Goal: Transaction & Acquisition: Book appointment/travel/reservation

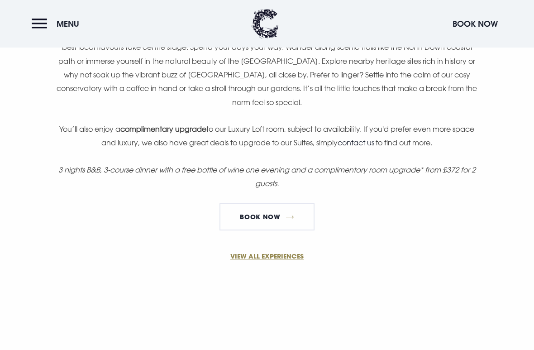
scroll to position [650, 0]
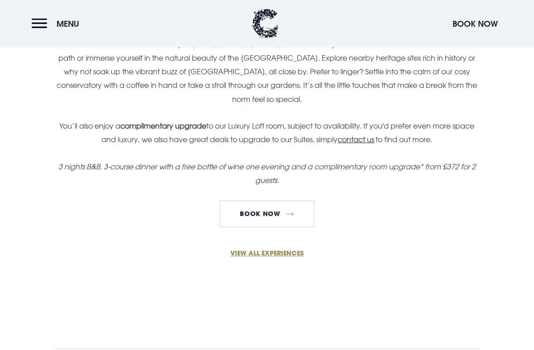
click at [289, 213] on link "Book Now" at bounding box center [266, 213] width 95 height 27
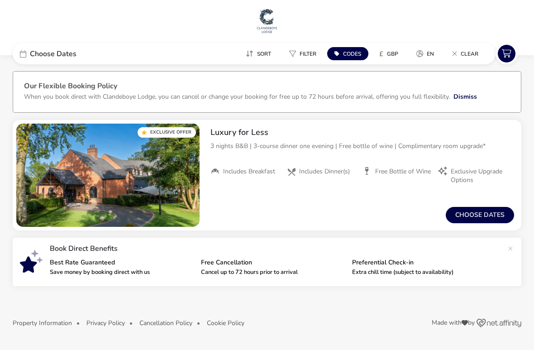
click at [482, 207] on button "Choose dates" at bounding box center [480, 215] width 68 height 16
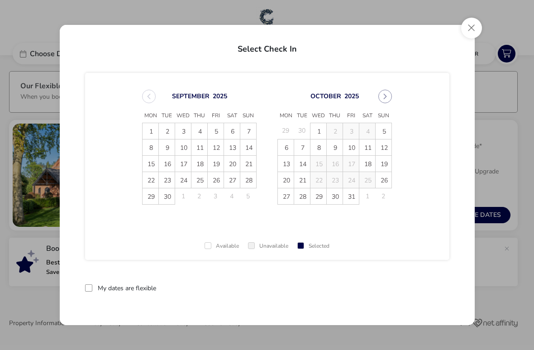
click at [146, 97] on div "September 2025" at bounding box center [199, 97] width 114 height 14
click at [147, 128] on span "1" at bounding box center [151, 131] width 16 height 16
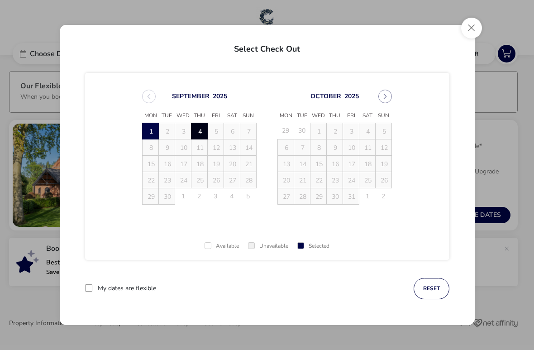
click at [204, 132] on span "4" at bounding box center [200, 131] width 16 height 16
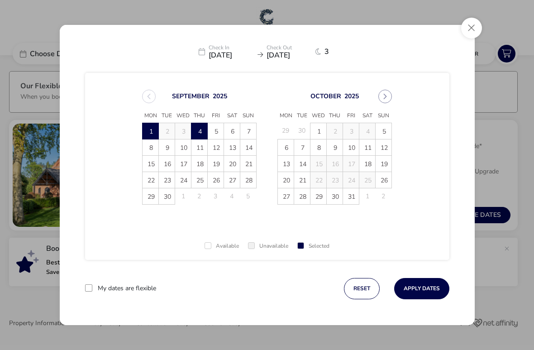
click at [432, 290] on button "Apply Dates" at bounding box center [421, 288] width 55 height 21
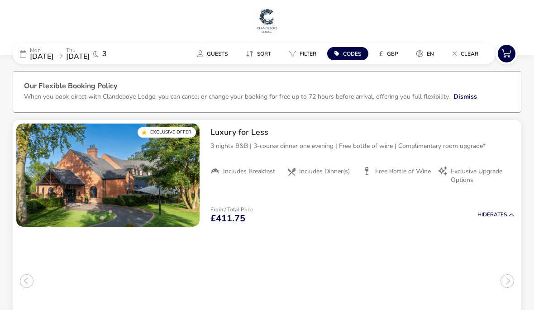
click at [90, 52] on span "04 Sep 2025" at bounding box center [78, 57] width 24 height 10
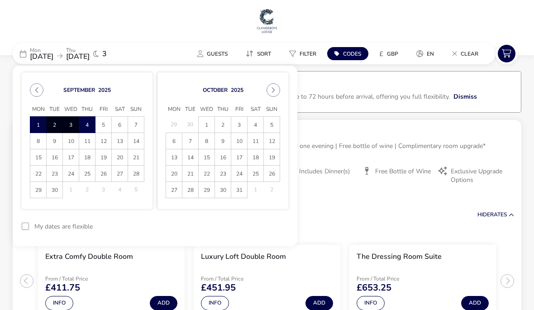
click at [277, 90] on button "Next Month" at bounding box center [273, 90] width 14 height 14
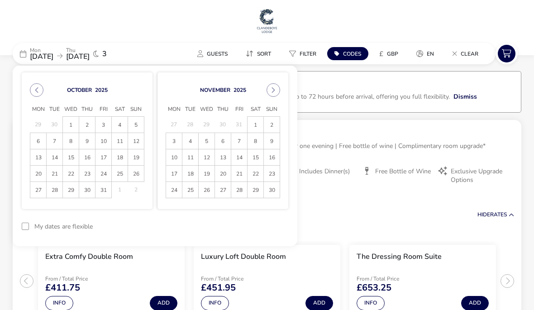
click at [275, 94] on button "Next Month" at bounding box center [273, 90] width 14 height 14
click at [272, 122] on span "7" at bounding box center [271, 125] width 15 height 16
click at [175, 145] on span "8" at bounding box center [173, 141] width 15 height 16
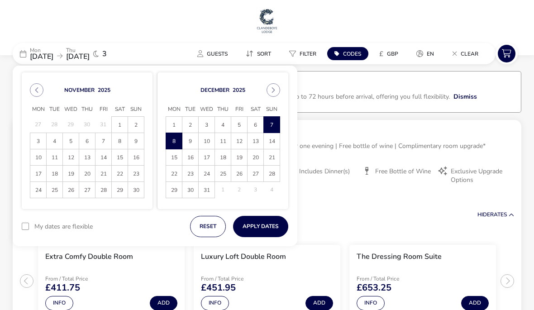
click at [174, 146] on span "8" at bounding box center [173, 141] width 15 height 16
click at [212, 142] on span "10" at bounding box center [206, 141] width 15 height 16
click at [172, 141] on span "8" at bounding box center [173, 141] width 15 height 16
click at [174, 147] on span "8" at bounding box center [173, 141] width 15 height 16
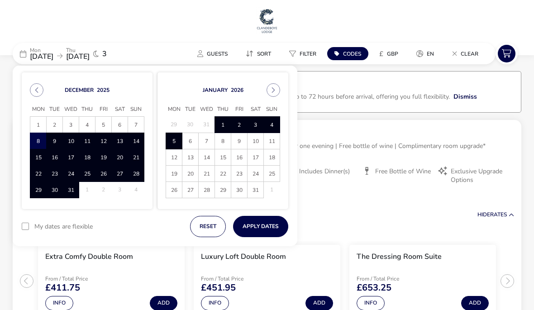
click at [180, 142] on span "5" at bounding box center [173, 141] width 15 height 16
click at [227, 146] on span "8" at bounding box center [222, 141] width 15 height 16
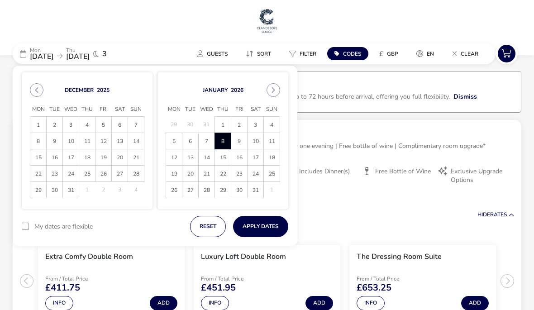
click at [172, 143] on span "5" at bounding box center [173, 141] width 15 height 16
click at [34, 92] on icon "Previous Month" at bounding box center [36, 90] width 6 height 6
click at [176, 146] on span "8" at bounding box center [173, 141] width 15 height 16
click at [222, 147] on span "11" at bounding box center [222, 141] width 15 height 16
click at [257, 228] on button "Apply Dates" at bounding box center [260, 226] width 55 height 21
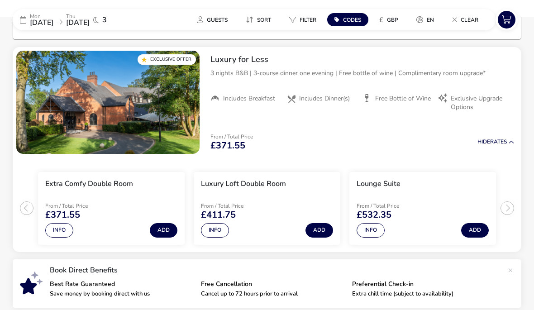
scroll to position [74, 0]
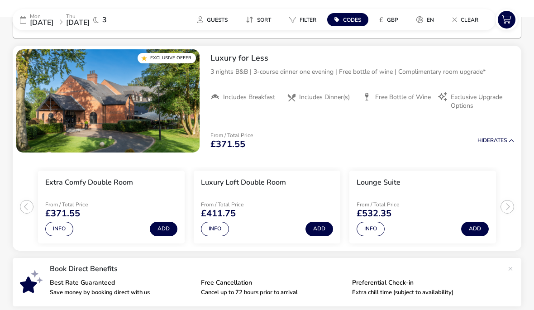
click at [90, 19] on span "11 Dec 2025" at bounding box center [78, 23] width 24 height 10
click at [90, 22] on span "11 Dec 2025" at bounding box center [78, 23] width 24 height 10
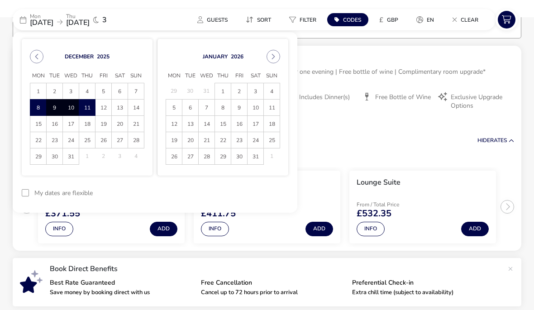
click at [119, 145] on span "27" at bounding box center [119, 141] width 15 height 16
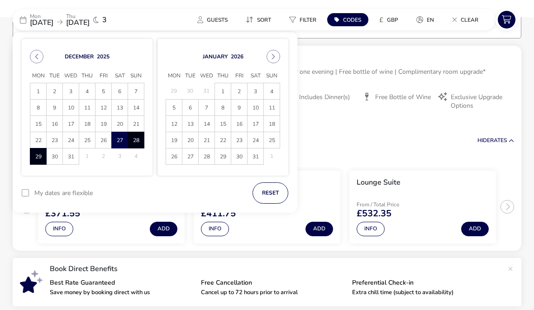
click at [36, 163] on span "29" at bounding box center [38, 157] width 15 height 16
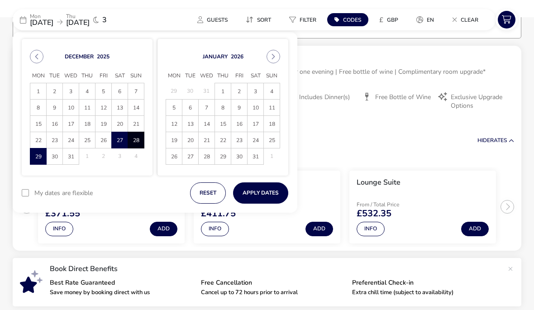
click at [223, 90] on span "1" at bounding box center [222, 92] width 15 height 16
click at [36, 157] on span "29" at bounding box center [38, 157] width 15 height 16
click at [224, 92] on span "1" at bounding box center [222, 92] width 15 height 16
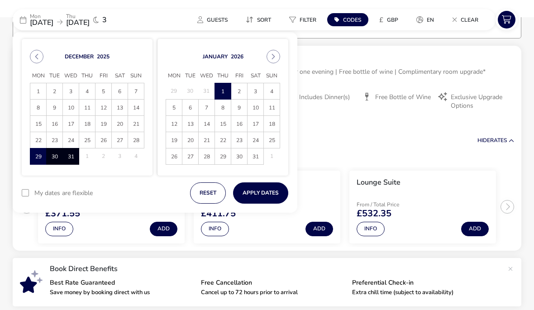
click at [258, 198] on button "Apply Dates" at bounding box center [260, 192] width 55 height 21
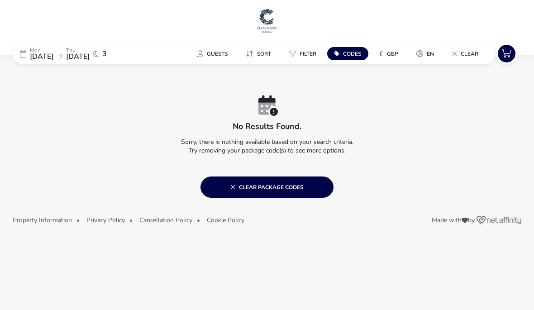
click at [90, 60] on span "01 Jan 2026" at bounding box center [78, 57] width 24 height 10
click at [90, 53] on span "01 Jan 2026" at bounding box center [78, 57] width 24 height 10
